Goal: Task Accomplishment & Management: Manage account settings

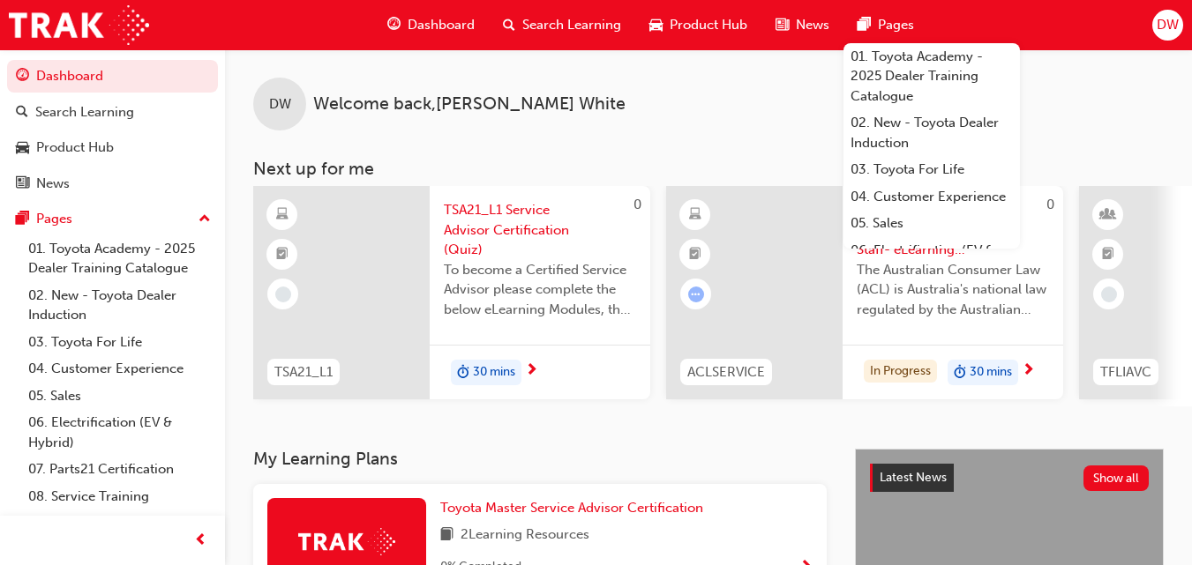
click at [1165, 27] on span "DW" at bounding box center [1167, 25] width 22 height 20
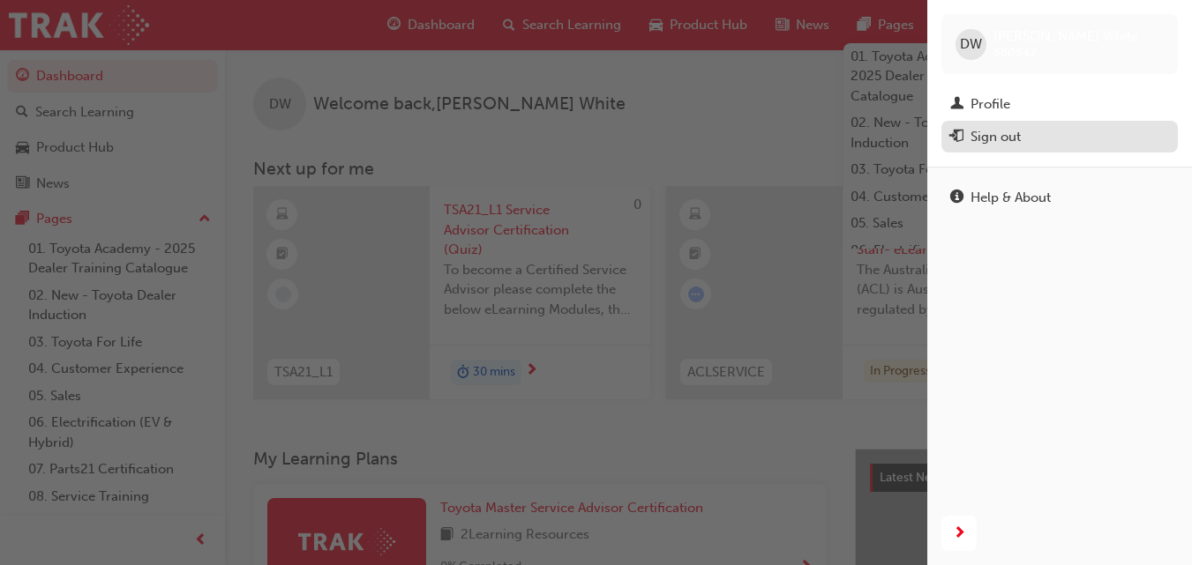
click at [984, 138] on div "Sign out" at bounding box center [995, 137] width 50 height 20
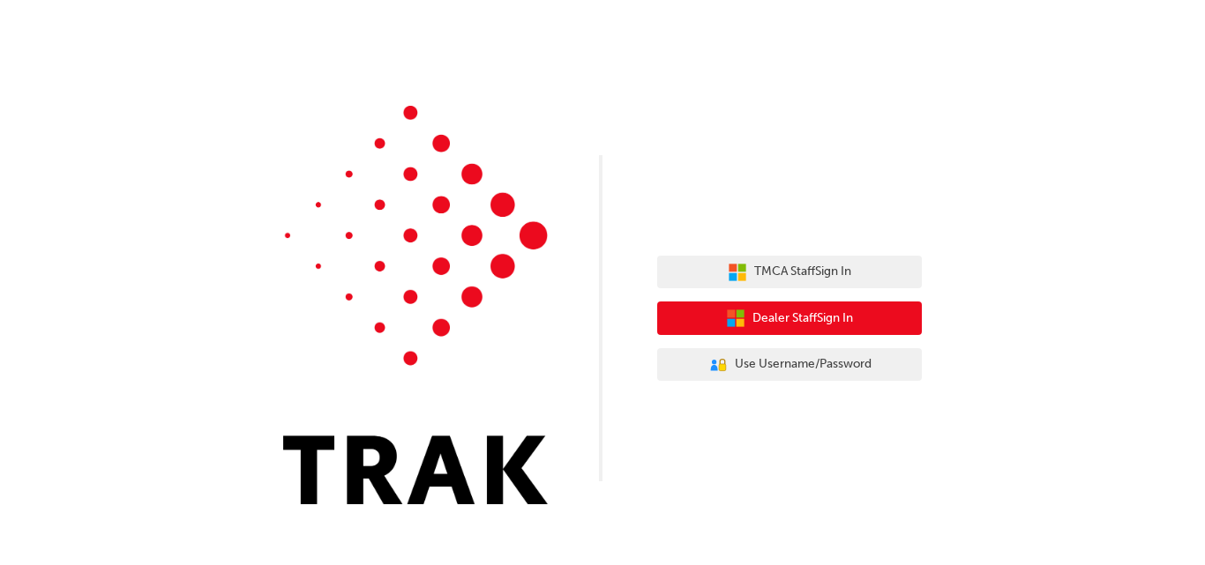
click at [788, 315] on span "Dealer Staff Sign In" at bounding box center [802, 319] width 101 height 20
